Goal: Task Accomplishment & Management: Use online tool/utility

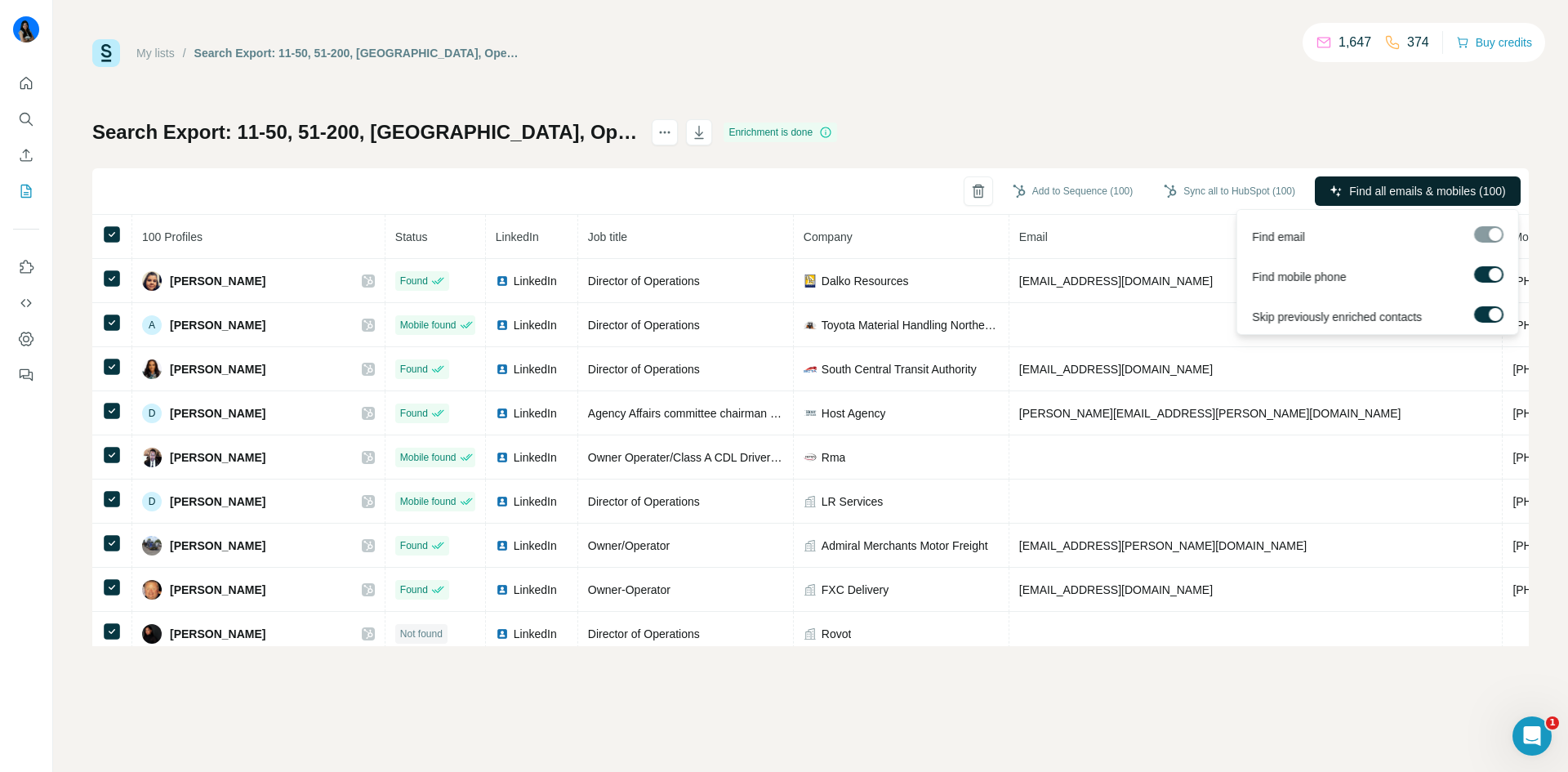
click at [1362, 190] on span "Find all emails & mobiles (100)" at bounding box center [1426, 190] width 156 height 16
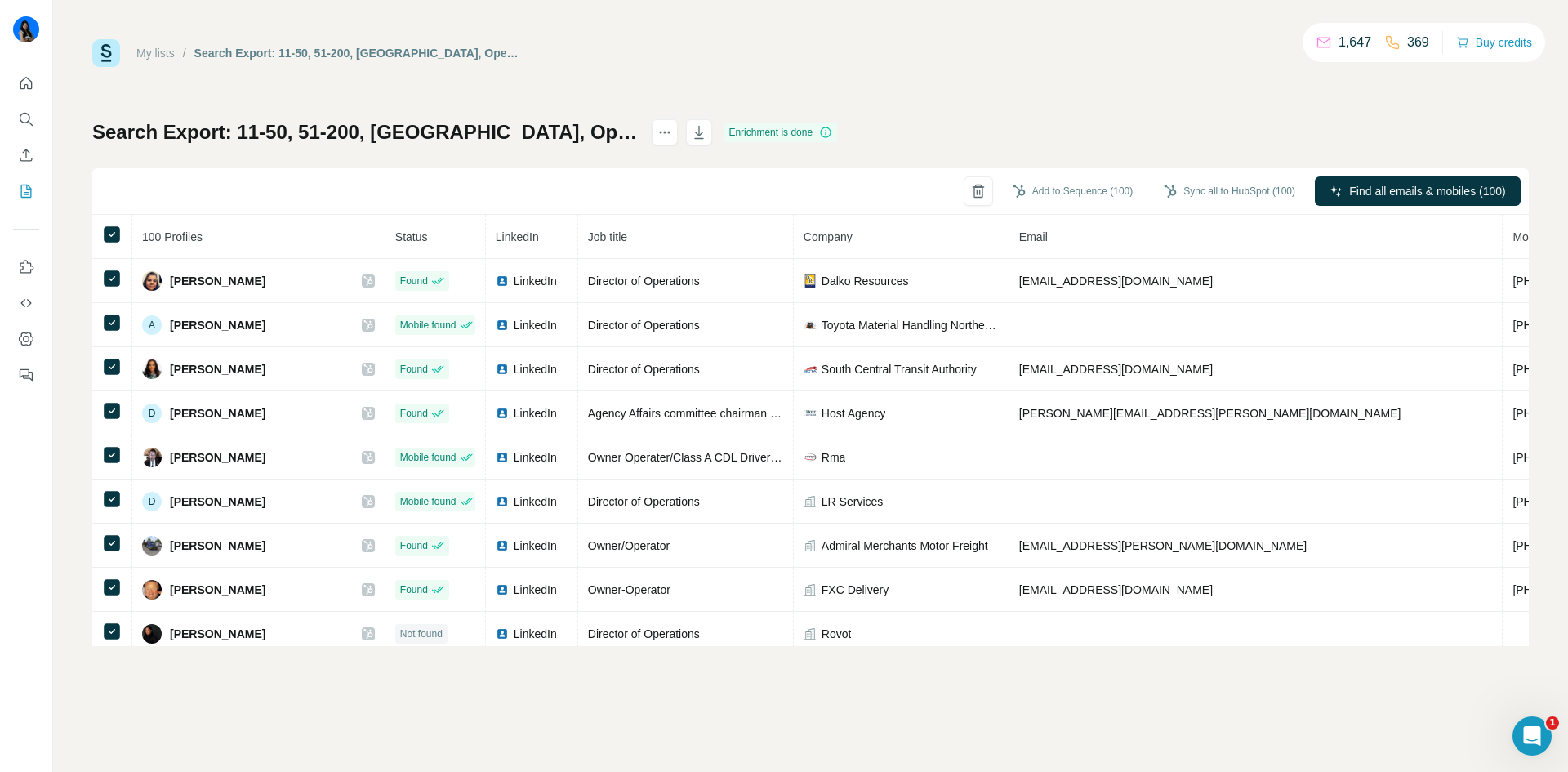
click at [979, 78] on div "My lists / Search Export: 11-50, 51-200, United States, Operations, Co-Founder,…" at bounding box center [811, 343] width 1437 height 607
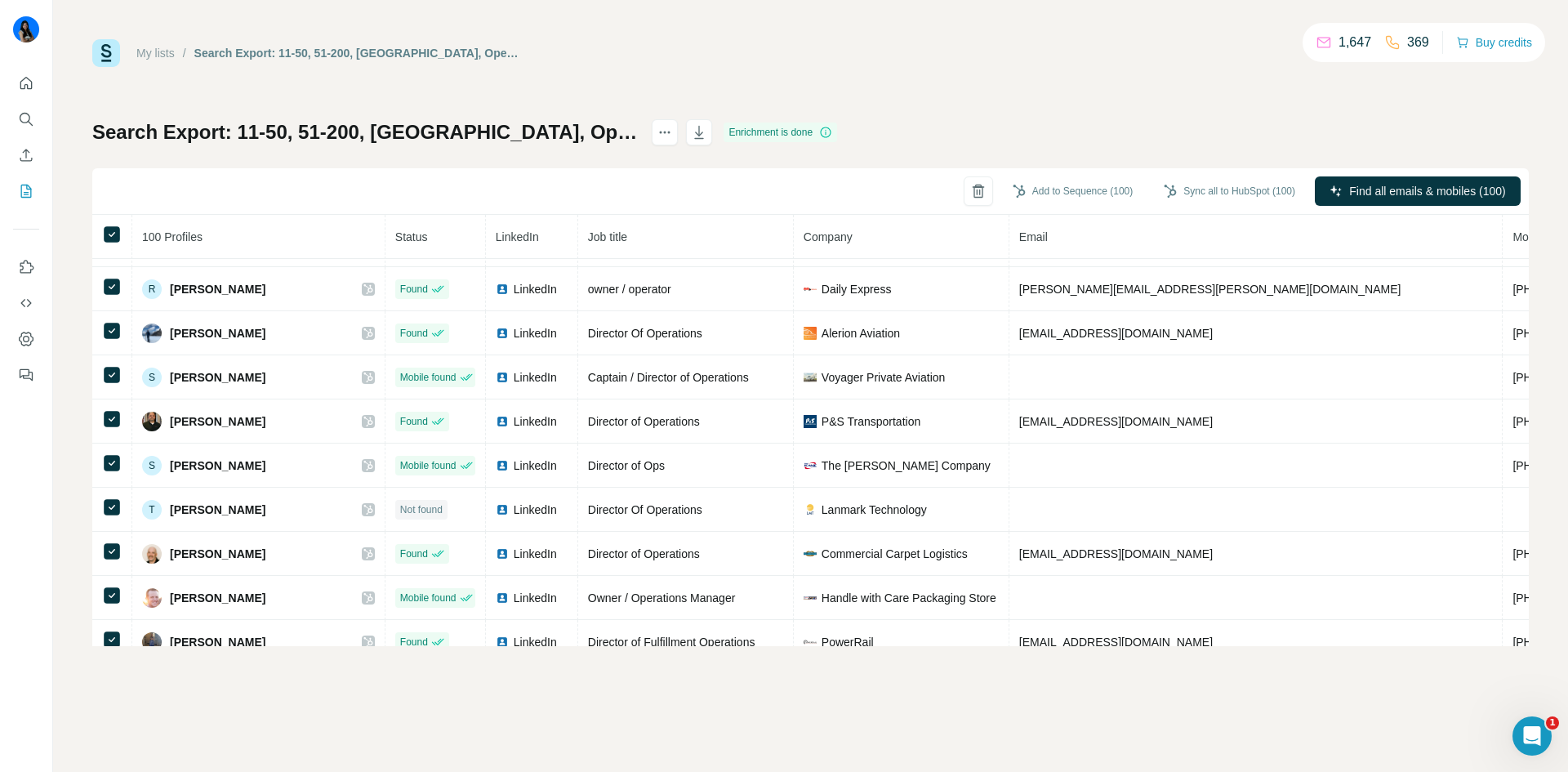
scroll to position [898, 0]
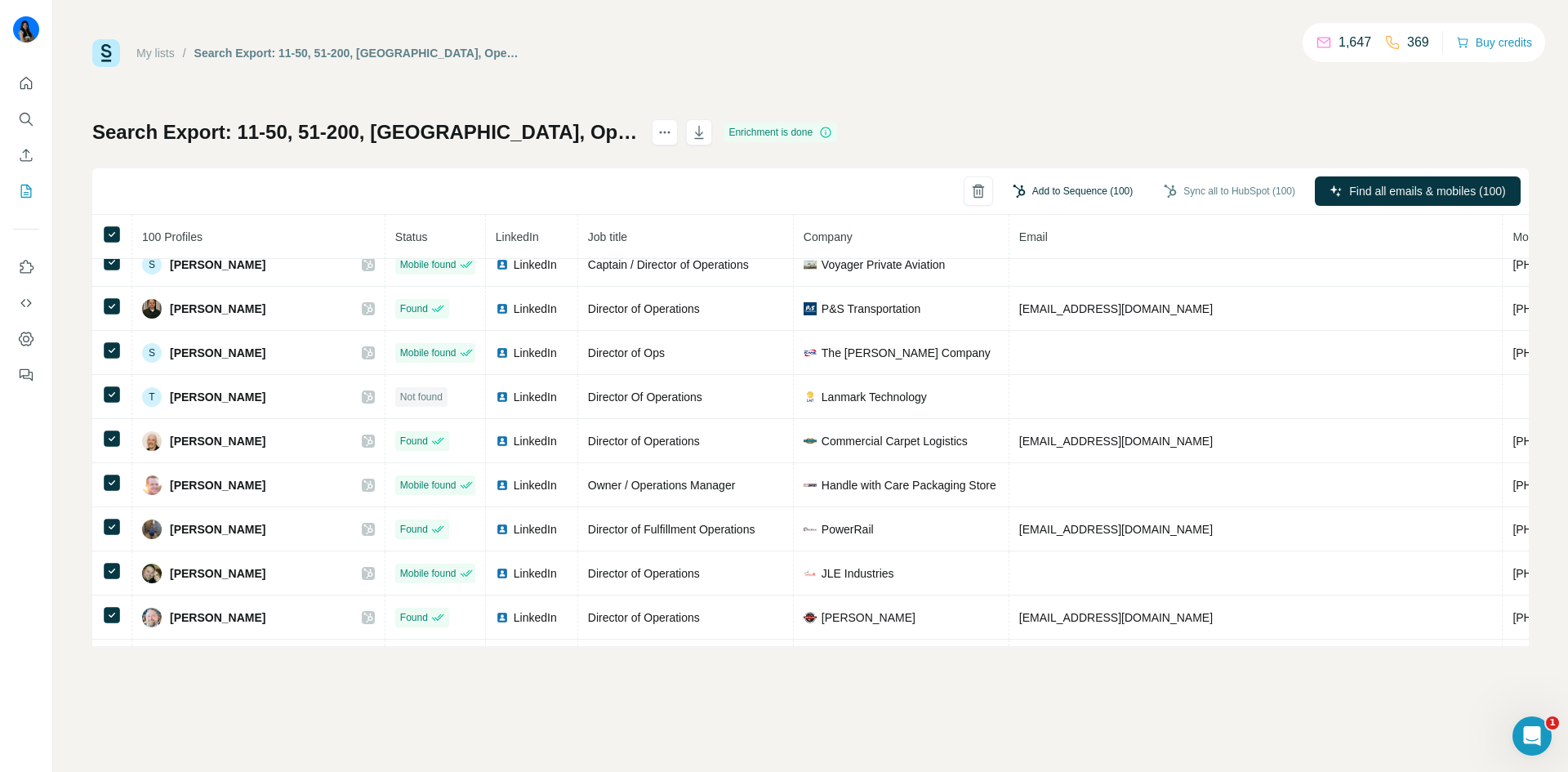
click at [1062, 187] on button "Add to Sequence (100)" at bounding box center [1073, 190] width 143 height 24
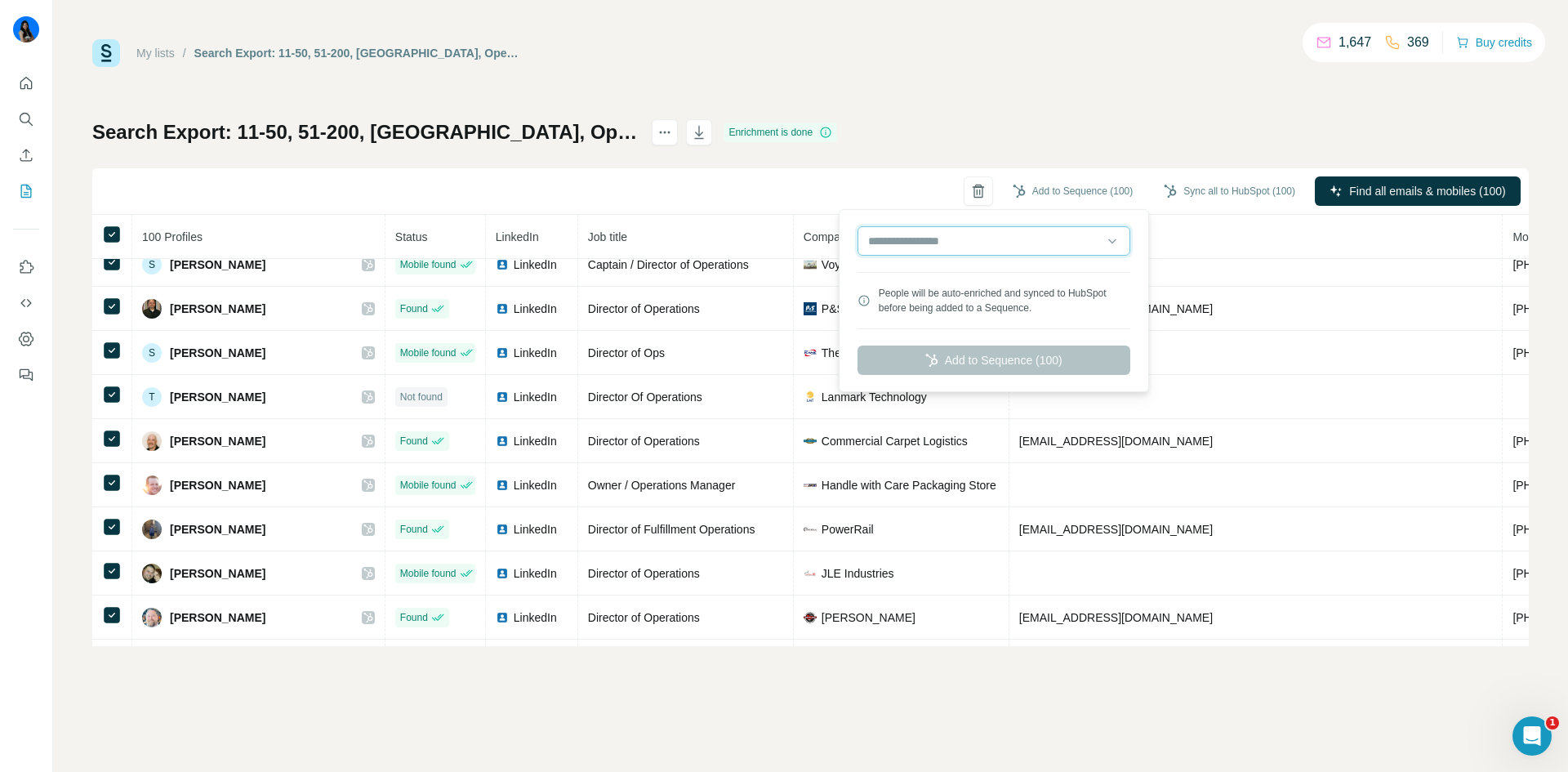
click at [1027, 242] on input "text" at bounding box center [994, 240] width 273 height 29
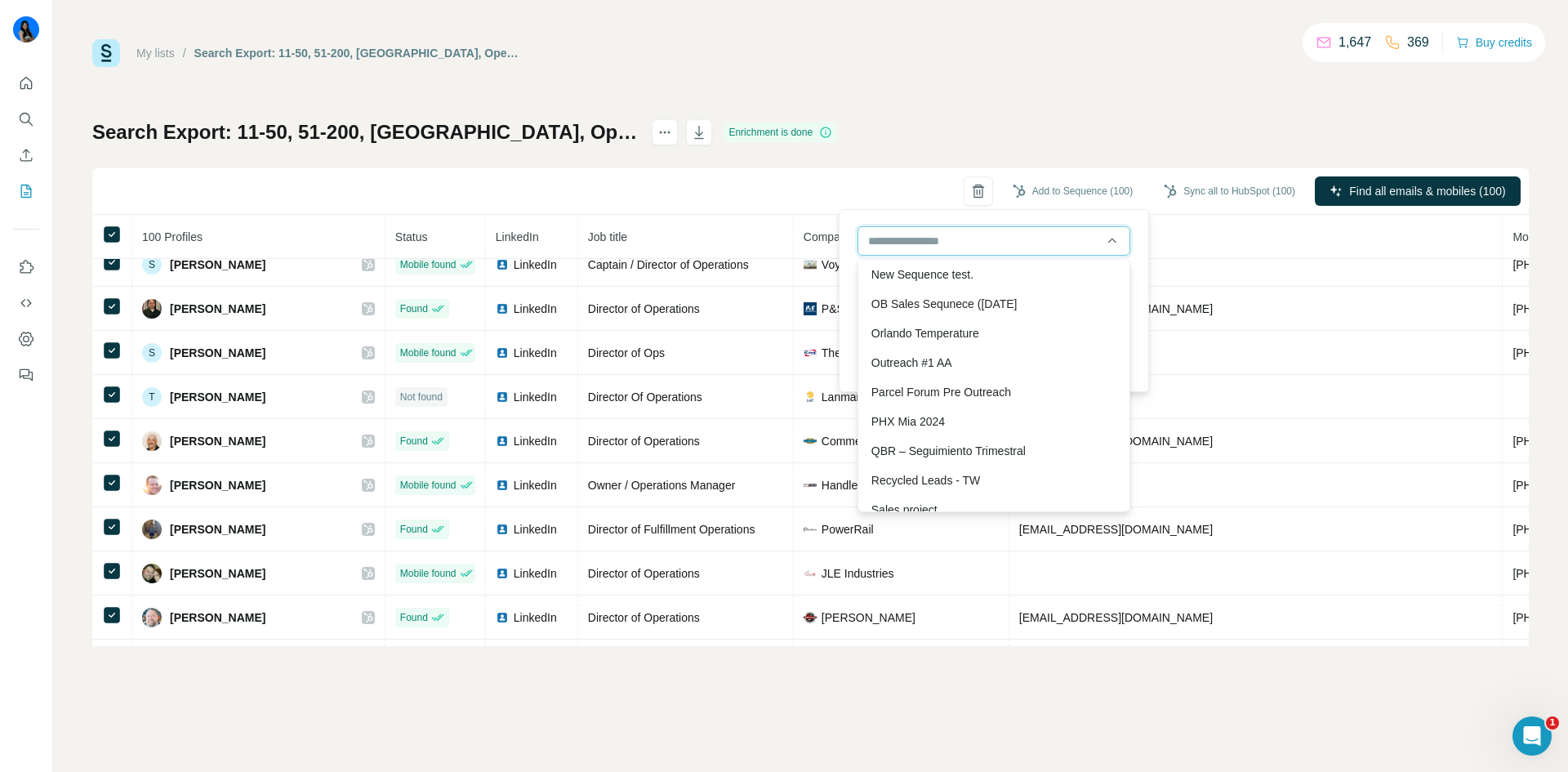
scroll to position [1088, 0]
click at [923, 355] on div "Outreach #1 AA" at bounding box center [993, 369] width 265 height 29
type input "**********"
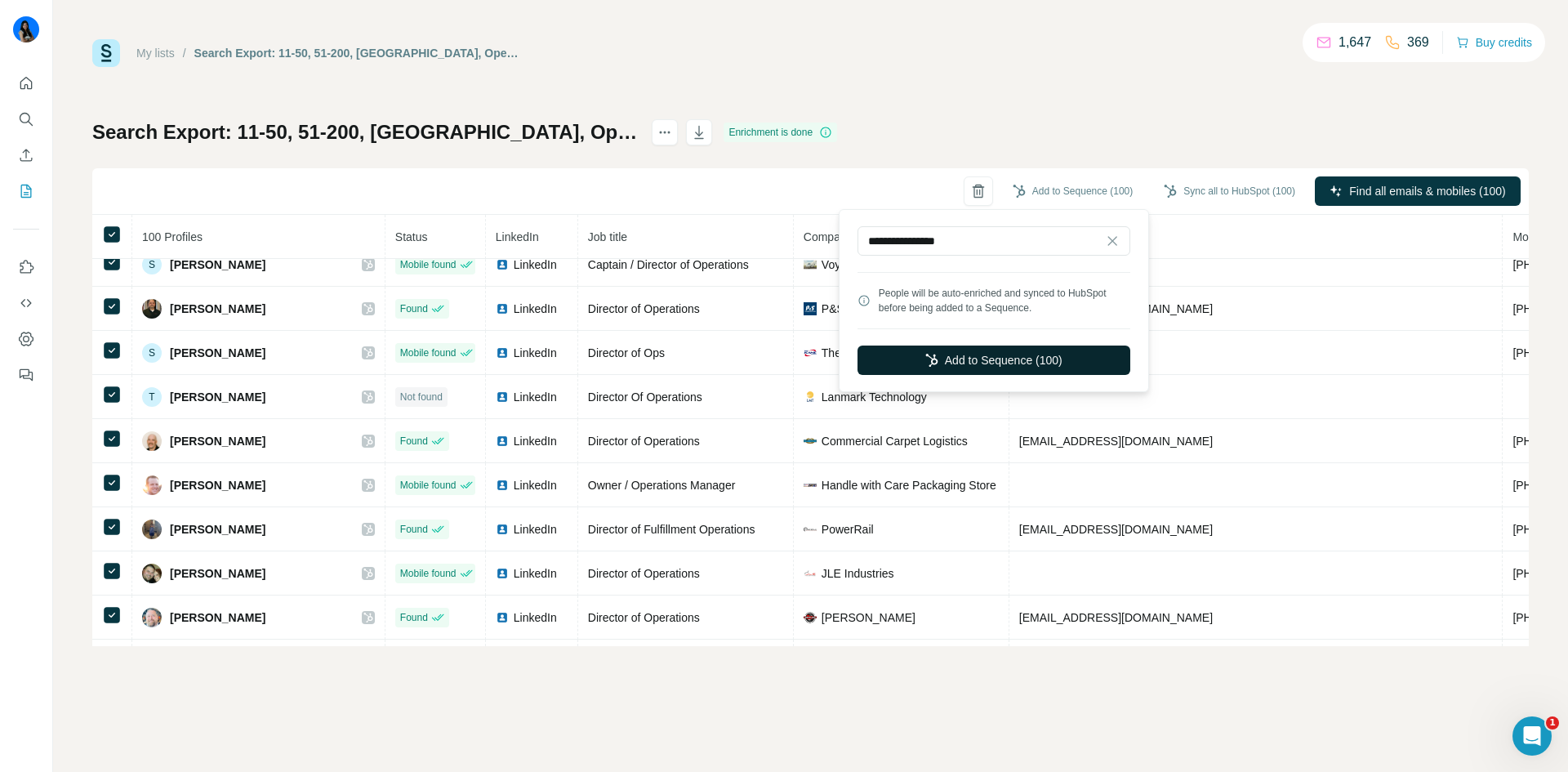
click at [952, 358] on button "Add to Sequence (100)" at bounding box center [994, 360] width 273 height 29
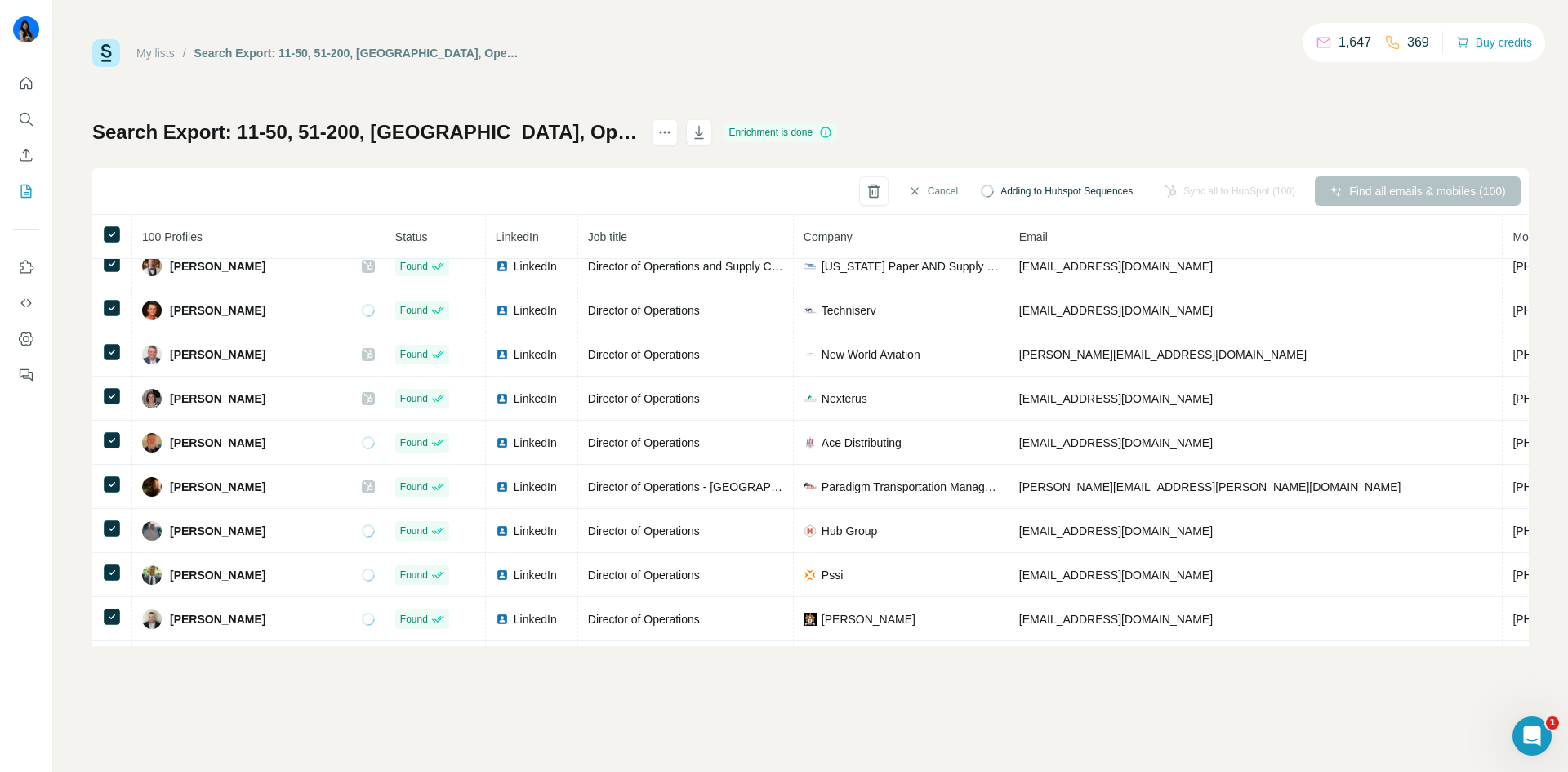
scroll to position [4032, 0]
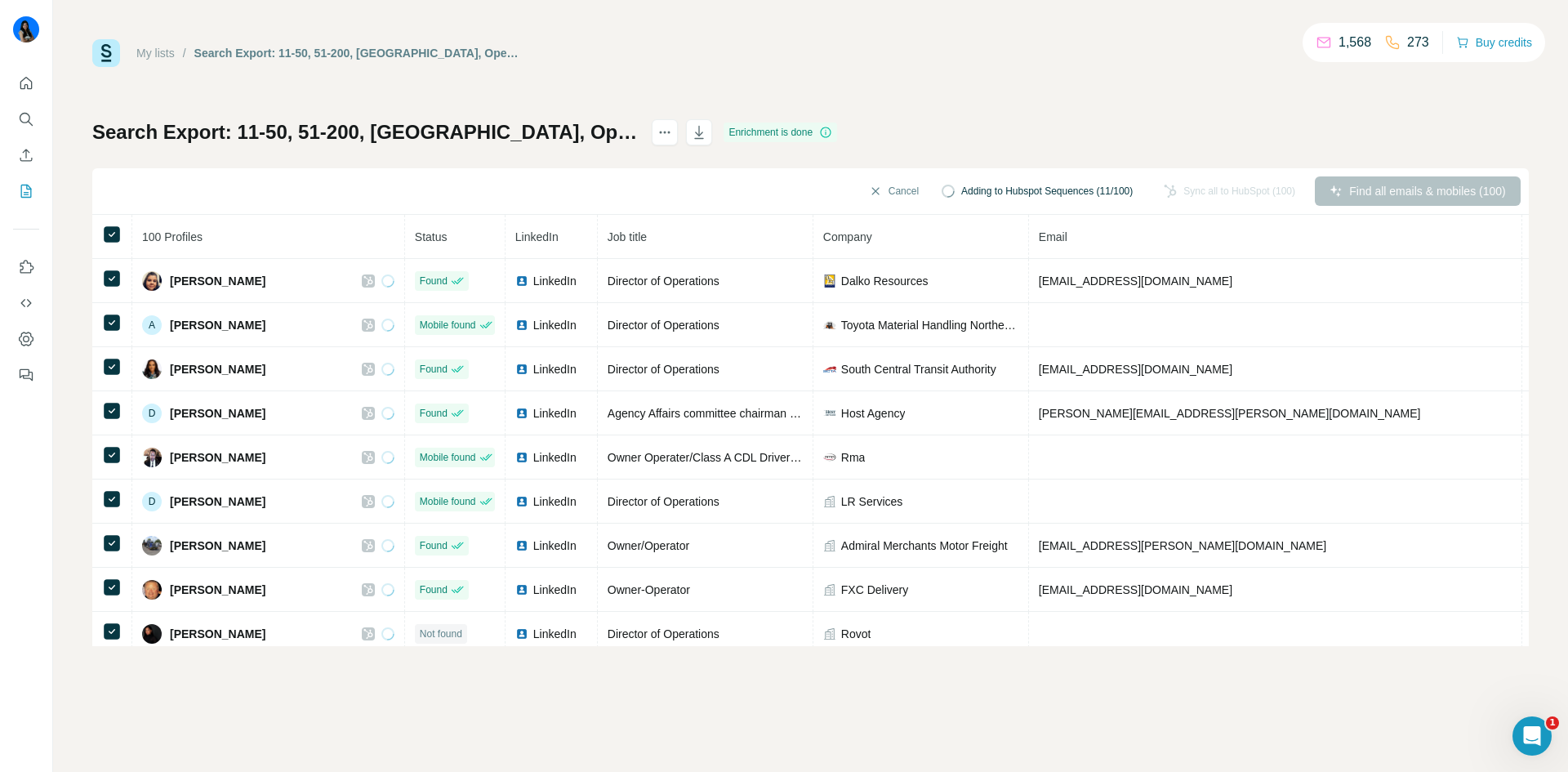
scroll to position [4032, 0]
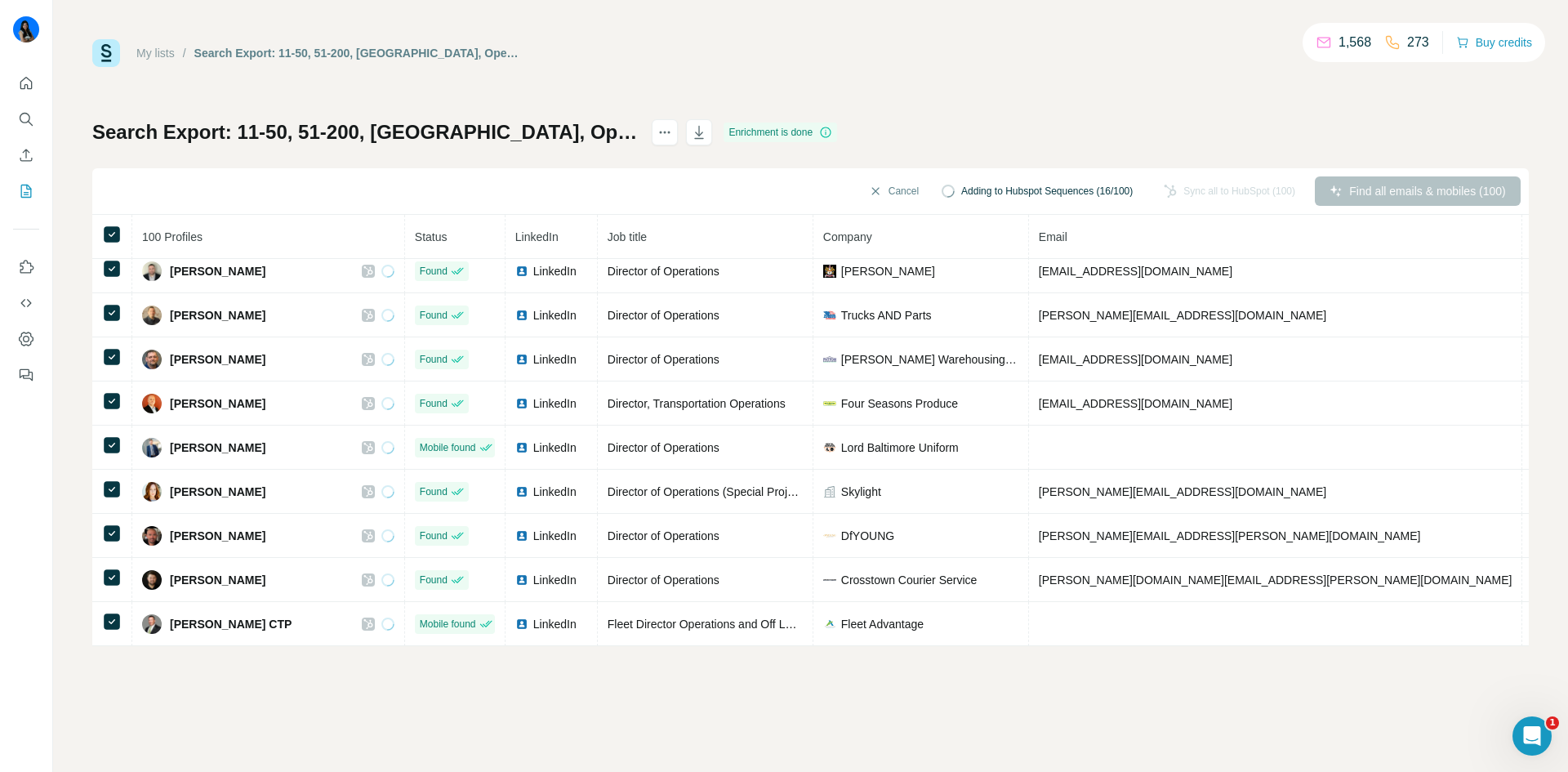
click at [1013, 129] on div "Search Export: 11-50, 51-200, [GEOGRAPHIC_DATA], Operations, Co-Founder, Owner,…" at bounding box center [811, 382] width 1437 height 527
click at [1037, 93] on div "My lists / Search Export: 11-50, 51-200, [GEOGRAPHIC_DATA], Operations, Co-Foun…" at bounding box center [811, 343] width 1437 height 607
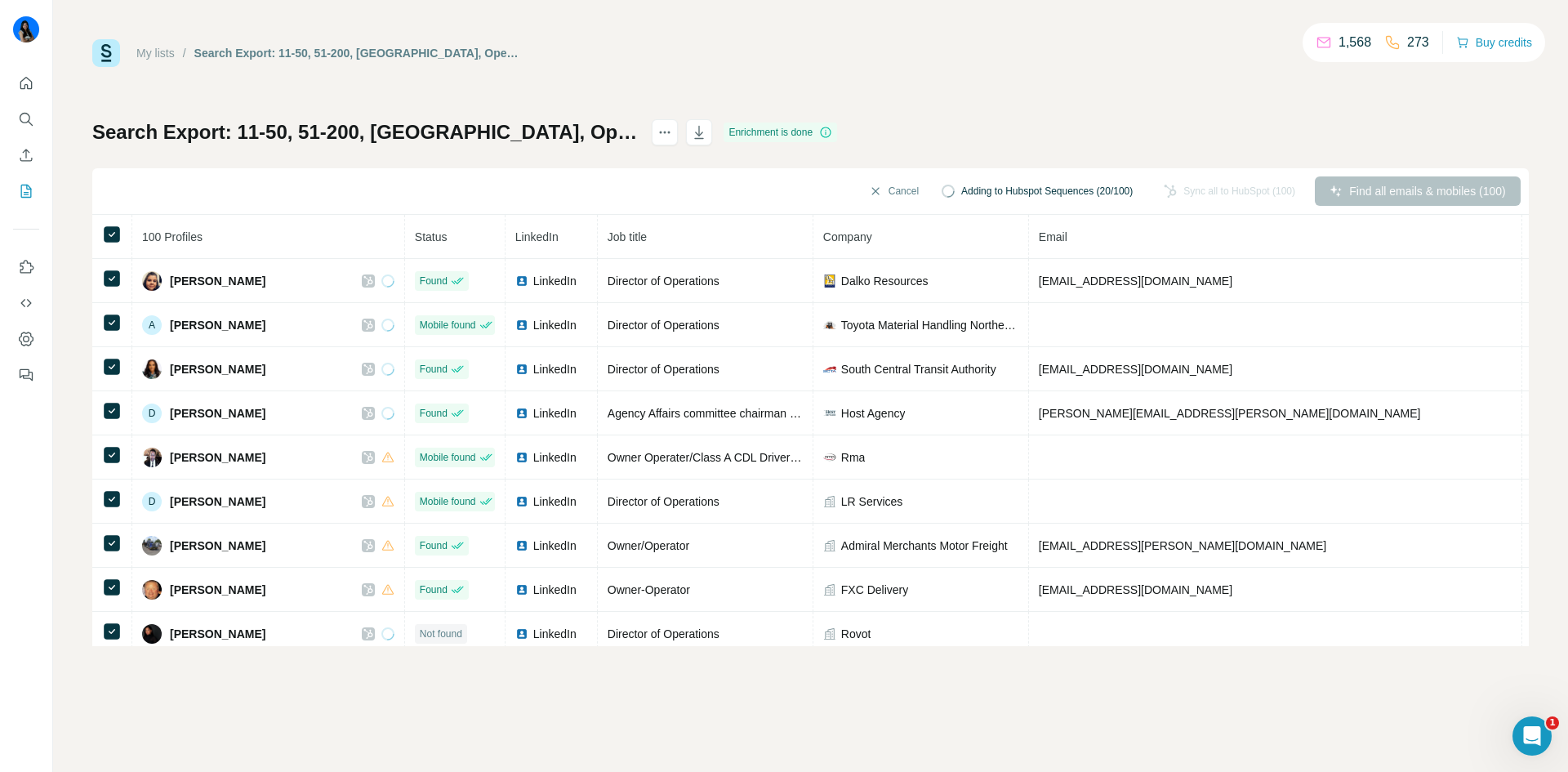
scroll to position [4032, 0]
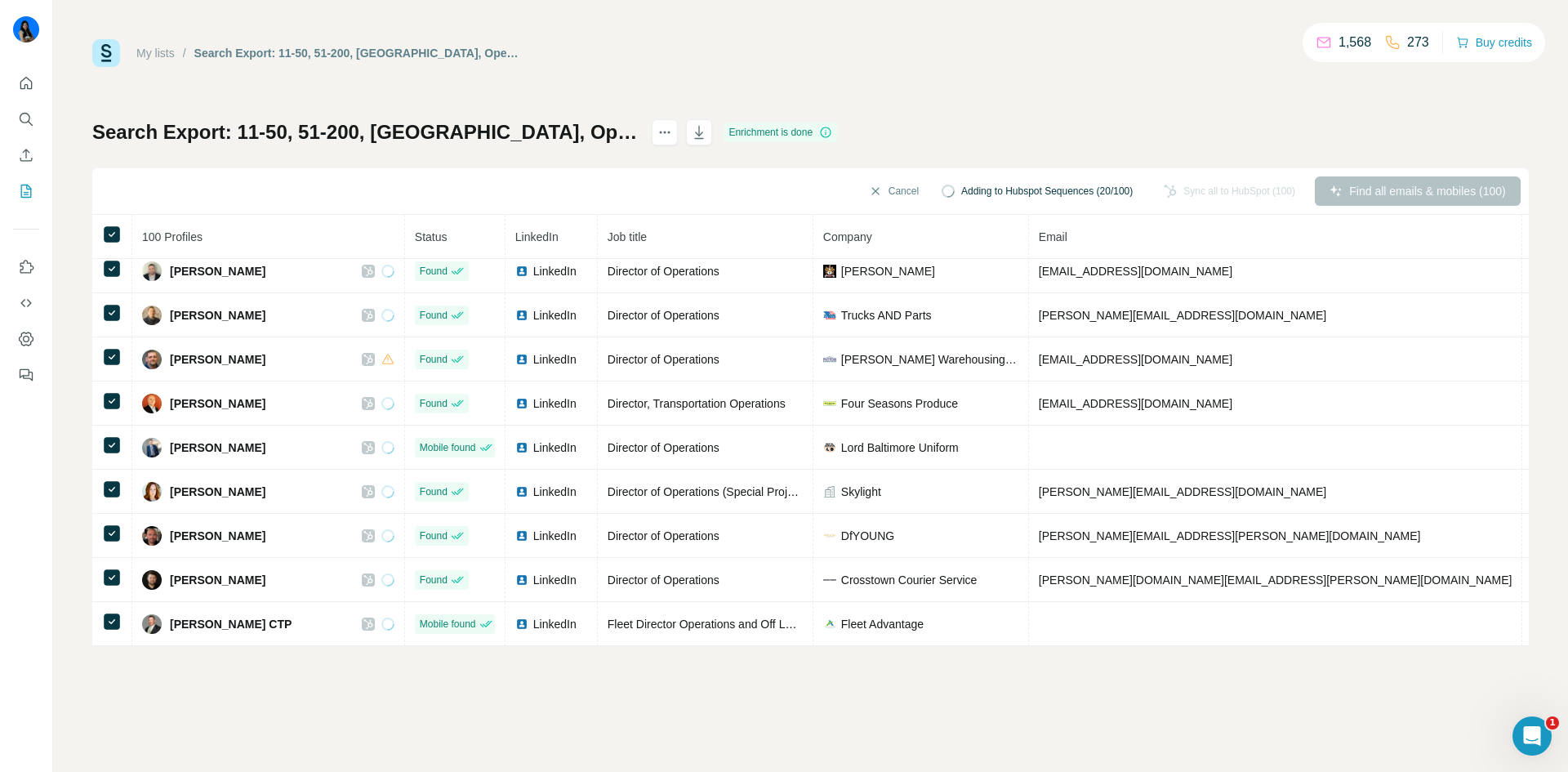
click at [1158, 101] on div "My lists / Search Export: 11-50, 51-200, [GEOGRAPHIC_DATA], Operations, Co-Foun…" at bounding box center [811, 343] width 1437 height 607
click at [1101, 186] on span "Adding to Hubspot Sequences (20/100)" at bounding box center [1047, 190] width 172 height 14
click at [1081, 102] on div "My lists / Search Export: 11-50, 51-200, [GEOGRAPHIC_DATA], Operations, Co-Foun…" at bounding box center [811, 343] width 1437 height 607
click at [1001, 139] on div "Search Export: 11-50, 51-200, United States, Operations, Co-Founder, Owner, Chi…" at bounding box center [811, 382] width 1437 height 527
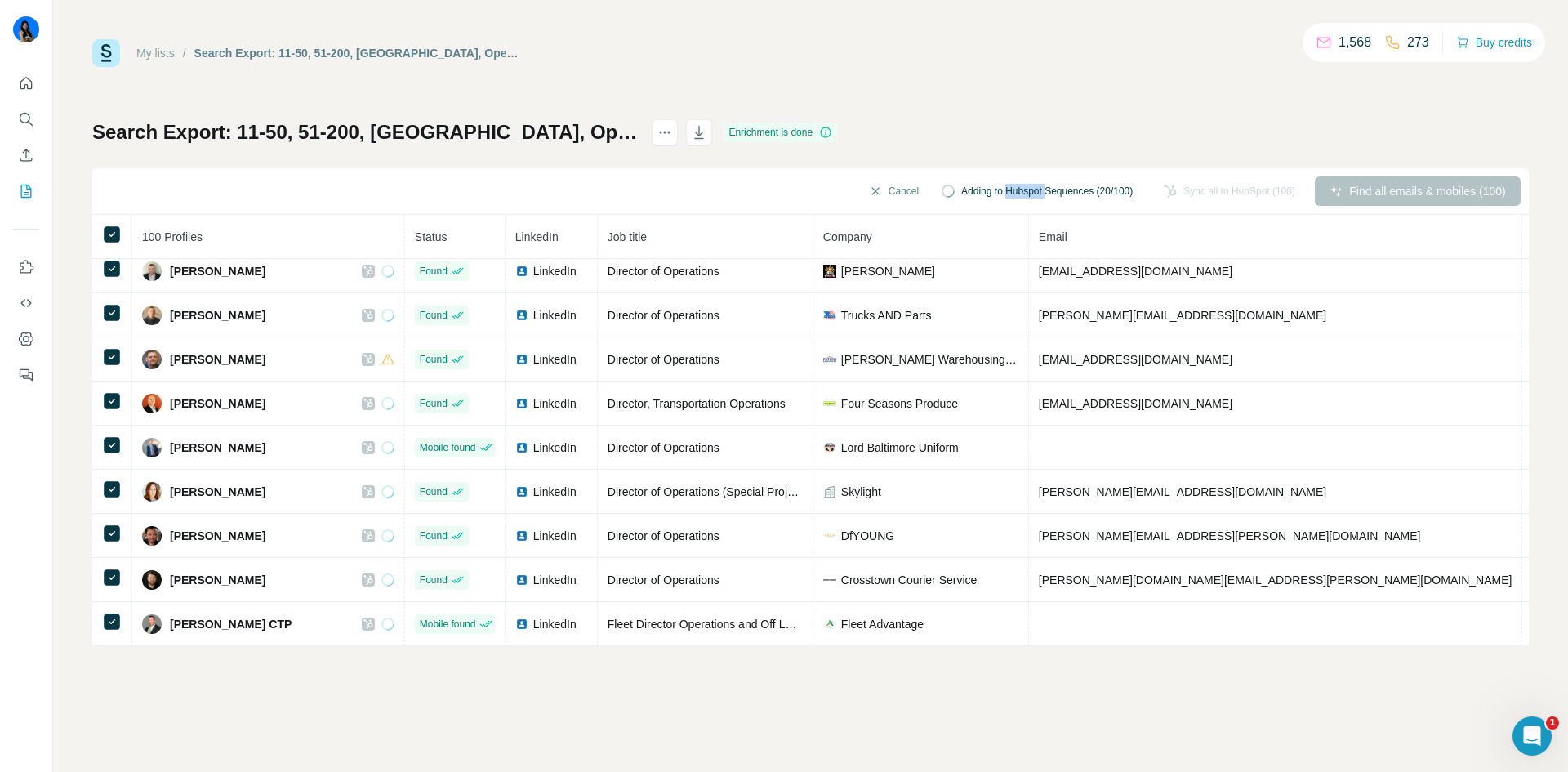
click at [1001, 139] on div "Search Export: 11-50, 51-200, United States, Operations, Co-Founder, Owner, Chi…" at bounding box center [811, 382] width 1437 height 527
click at [1071, 137] on div "Search Export: 11-50, 51-200, United States, Operations, Co-Founder, Owner, Chi…" at bounding box center [811, 382] width 1437 height 527
click at [1013, 190] on span "Adding to Hubspot Sequences (20/100)" at bounding box center [1047, 190] width 172 height 14
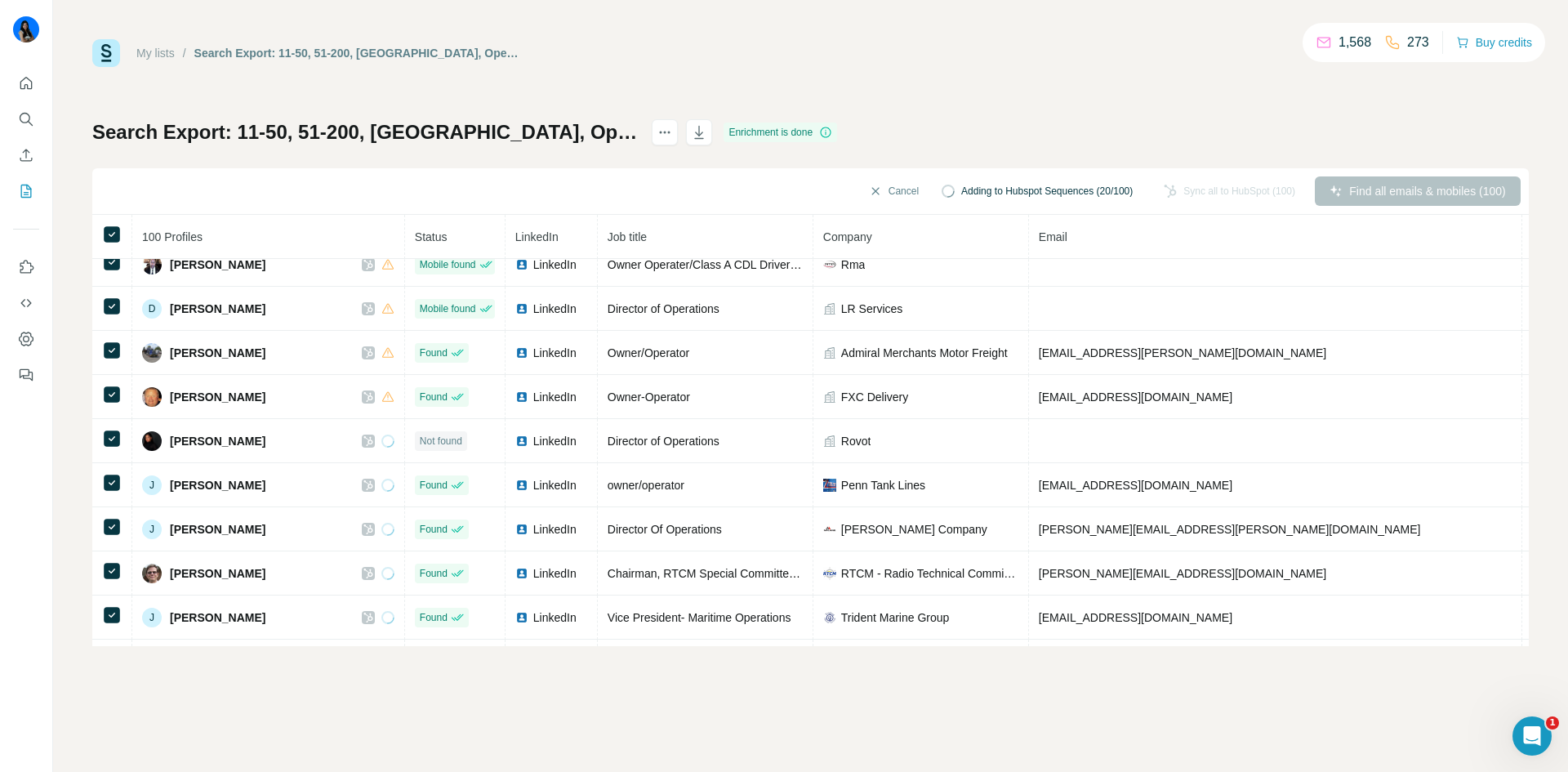
scroll to position [0, 0]
